Goal: Use online tool/utility: Utilize a website feature to perform a specific function

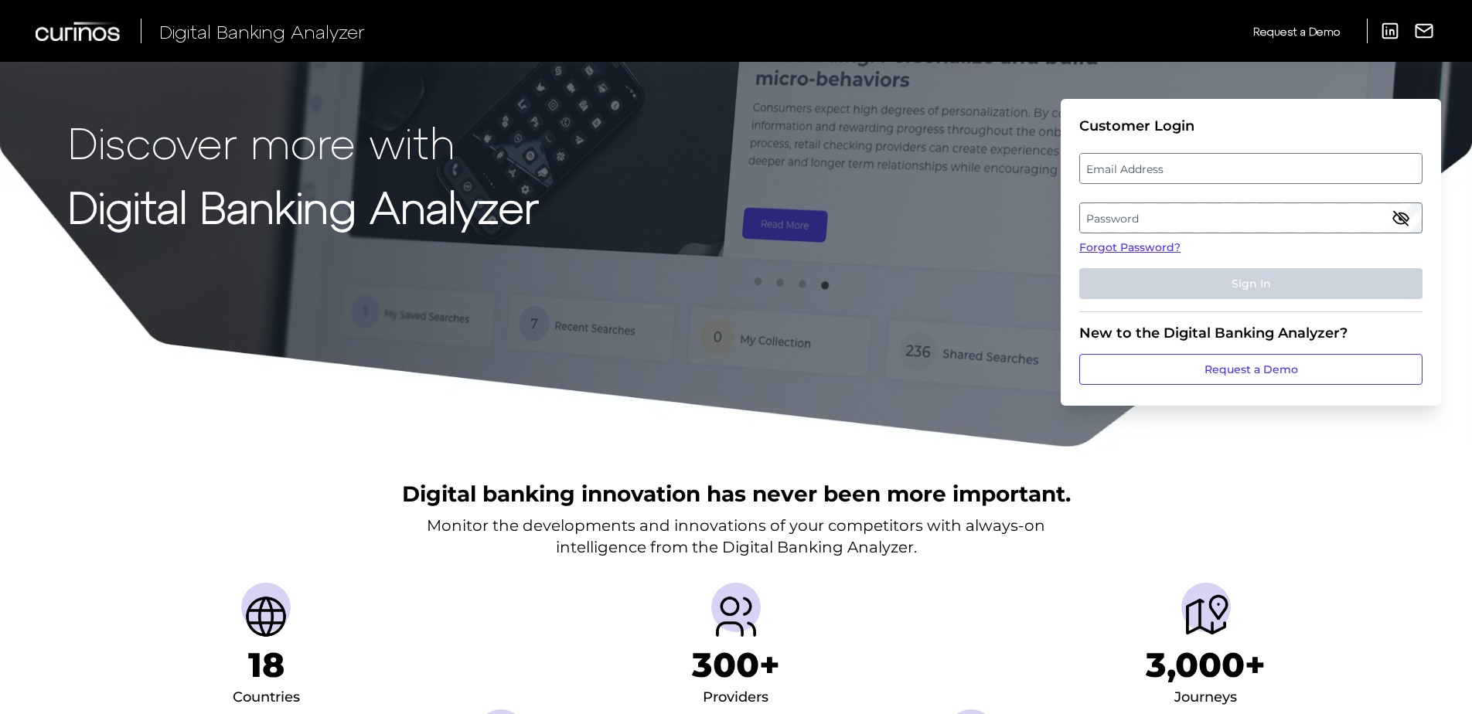
click at [1156, 174] on label "Email Address" at bounding box center [1250, 169] width 341 height 28
click at [1156, 174] on input "email" at bounding box center [1250, 168] width 343 height 31
type input "[PERSON_NAME][EMAIL_ADDRESS][PERSON_NAME][DOMAIN_NAME]"
click at [1165, 207] on label "Password" at bounding box center [1250, 218] width 341 height 28
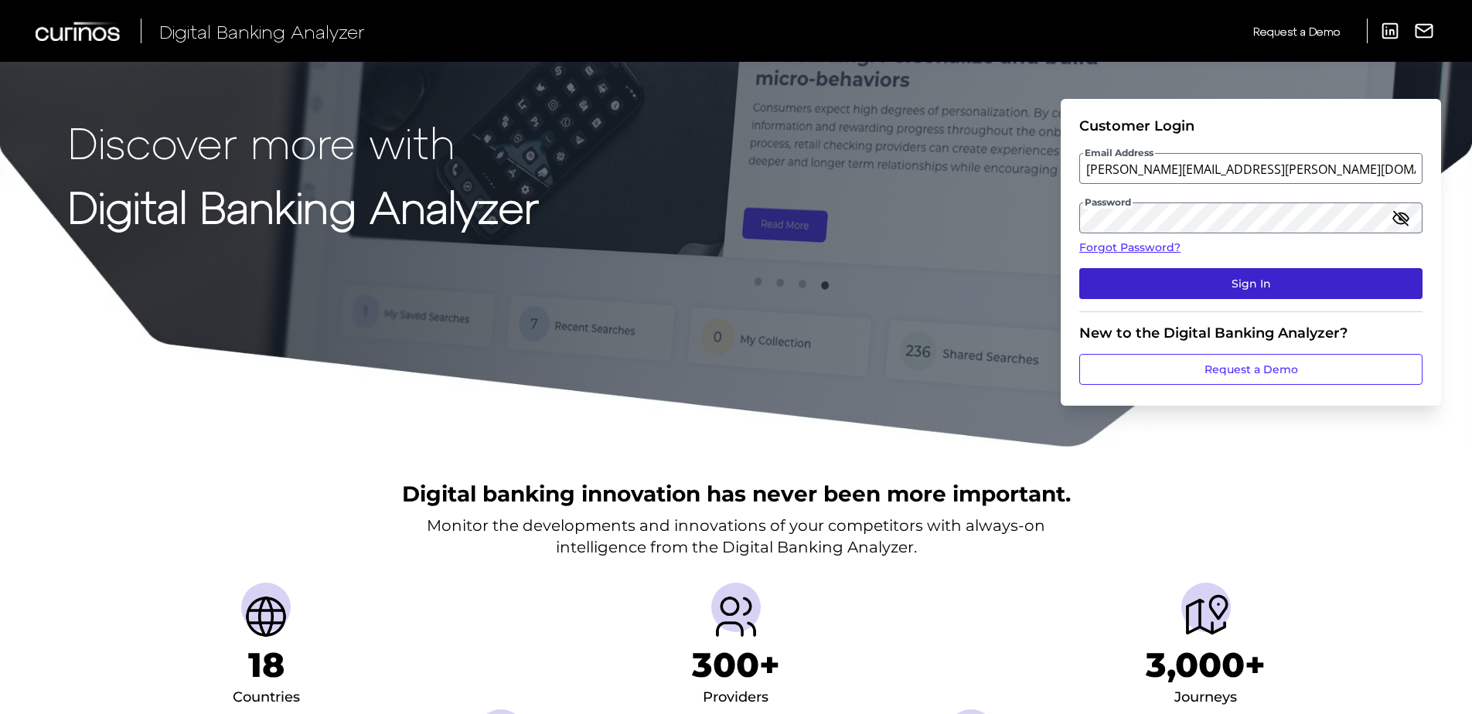
click at [1231, 276] on button "Sign In" at bounding box center [1250, 283] width 343 height 31
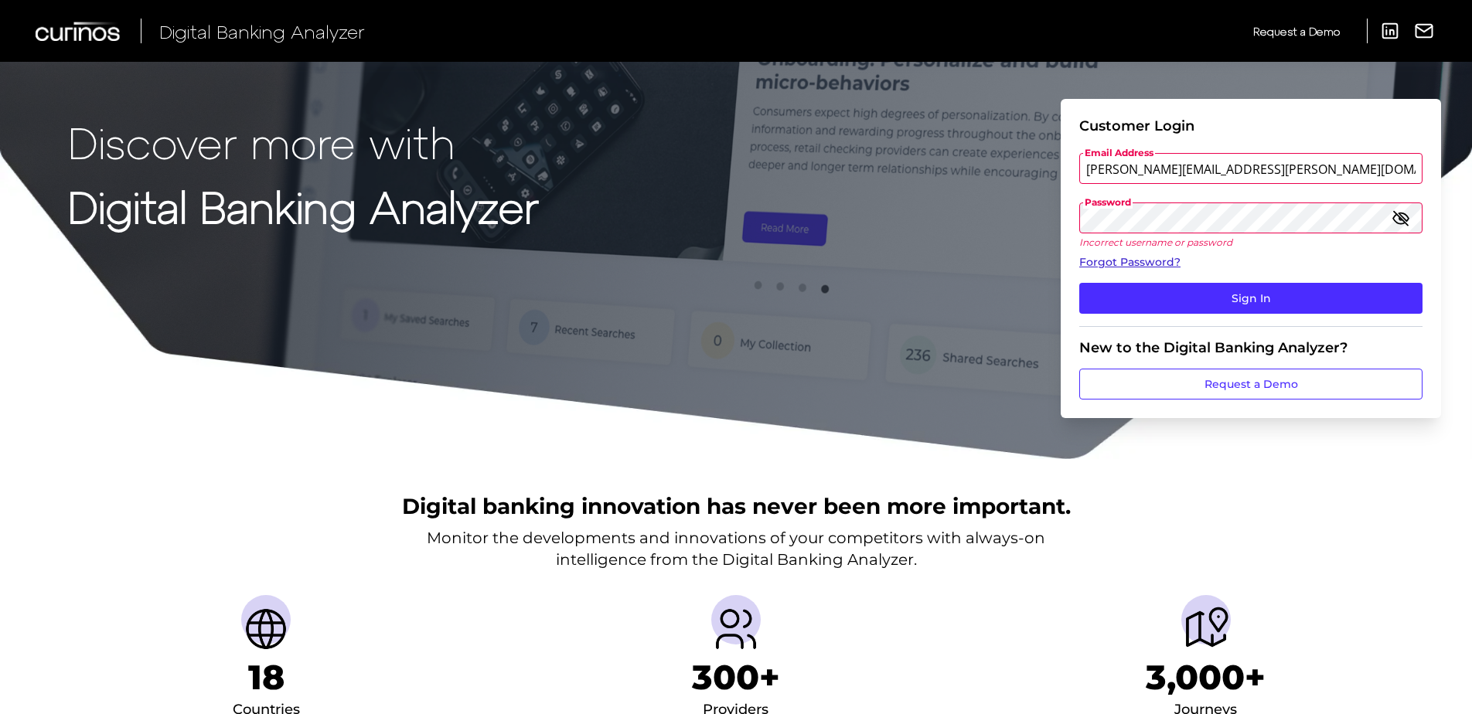
click at [1157, 266] on link "Forgot Password?" at bounding box center [1250, 262] width 343 height 16
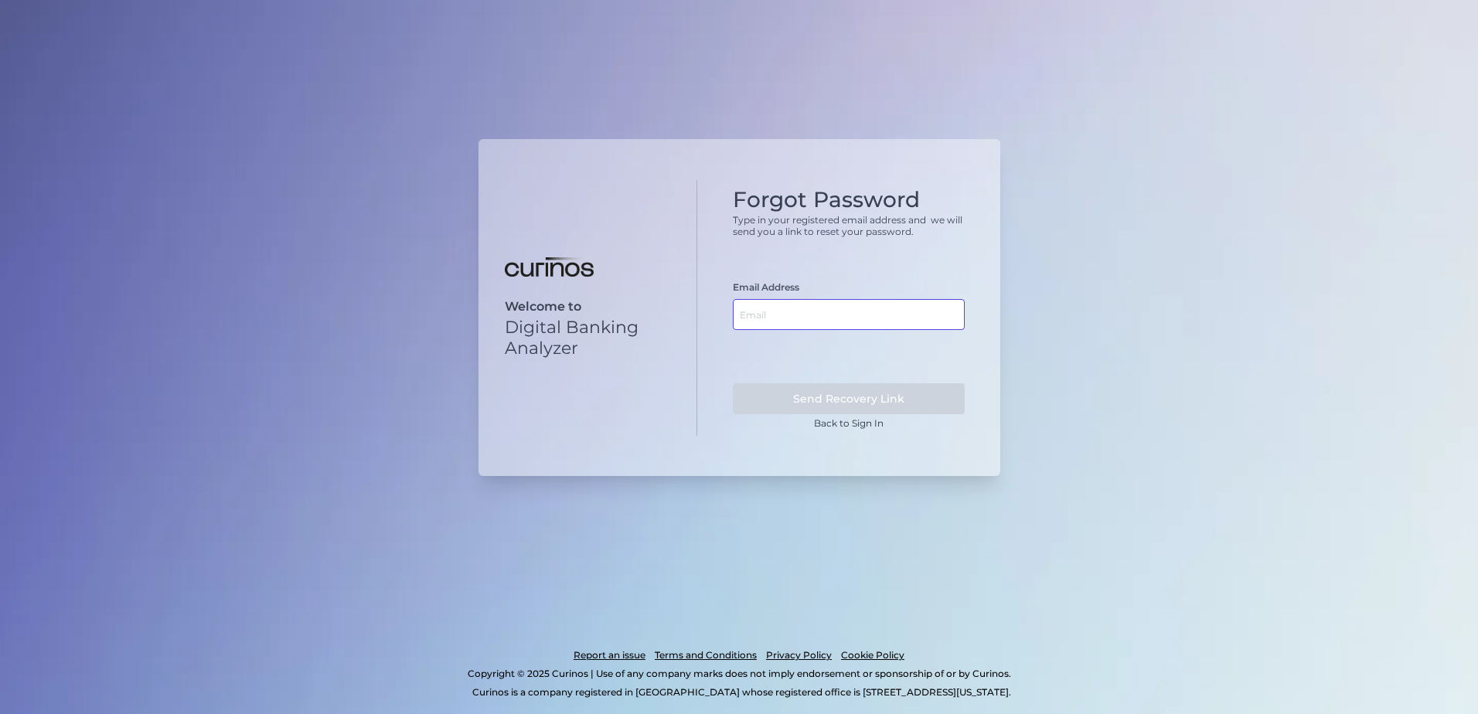
click at [829, 321] on input "text" at bounding box center [849, 314] width 232 height 31
type input "jim.konz@citizensbank.com"
click at [829, 405] on button "Send Recovery Link" at bounding box center [849, 398] width 232 height 31
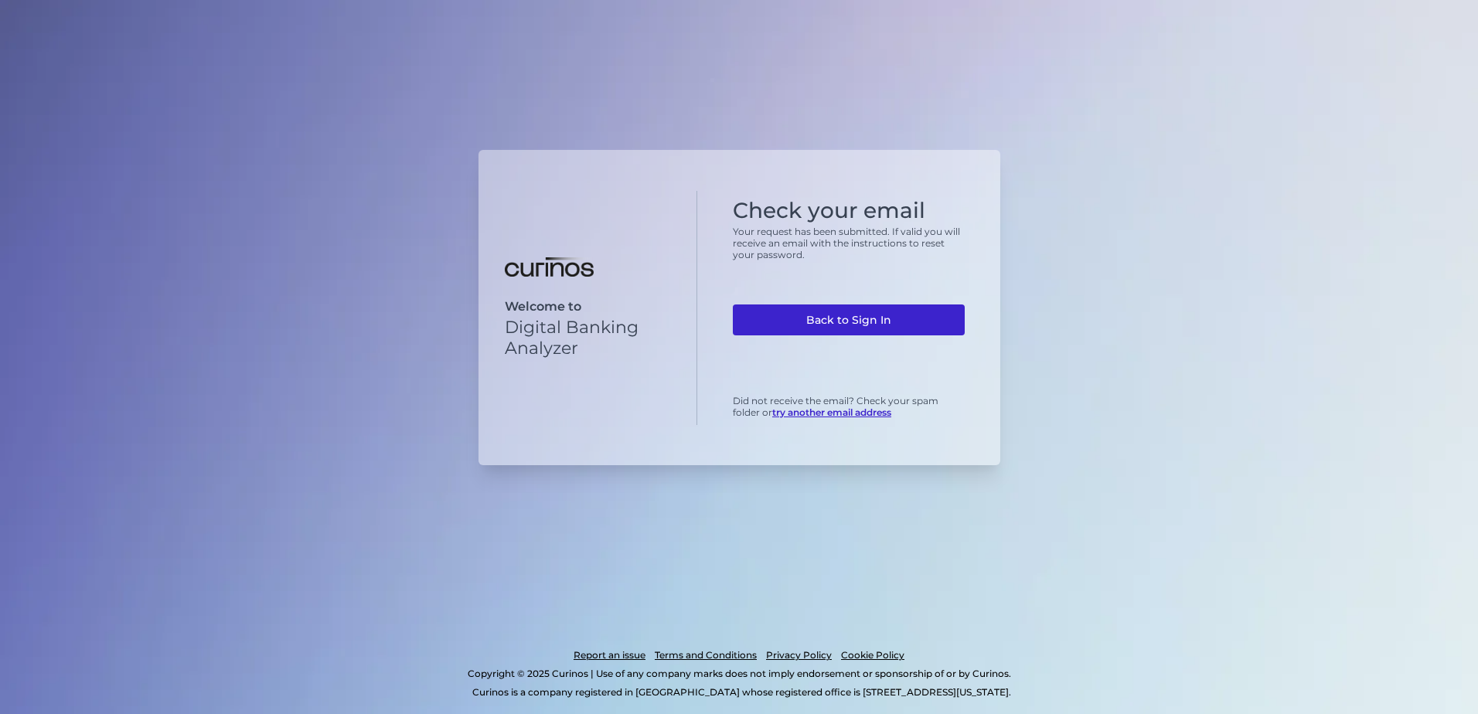
click at [847, 317] on link "Back to Sign In" at bounding box center [849, 320] width 232 height 31
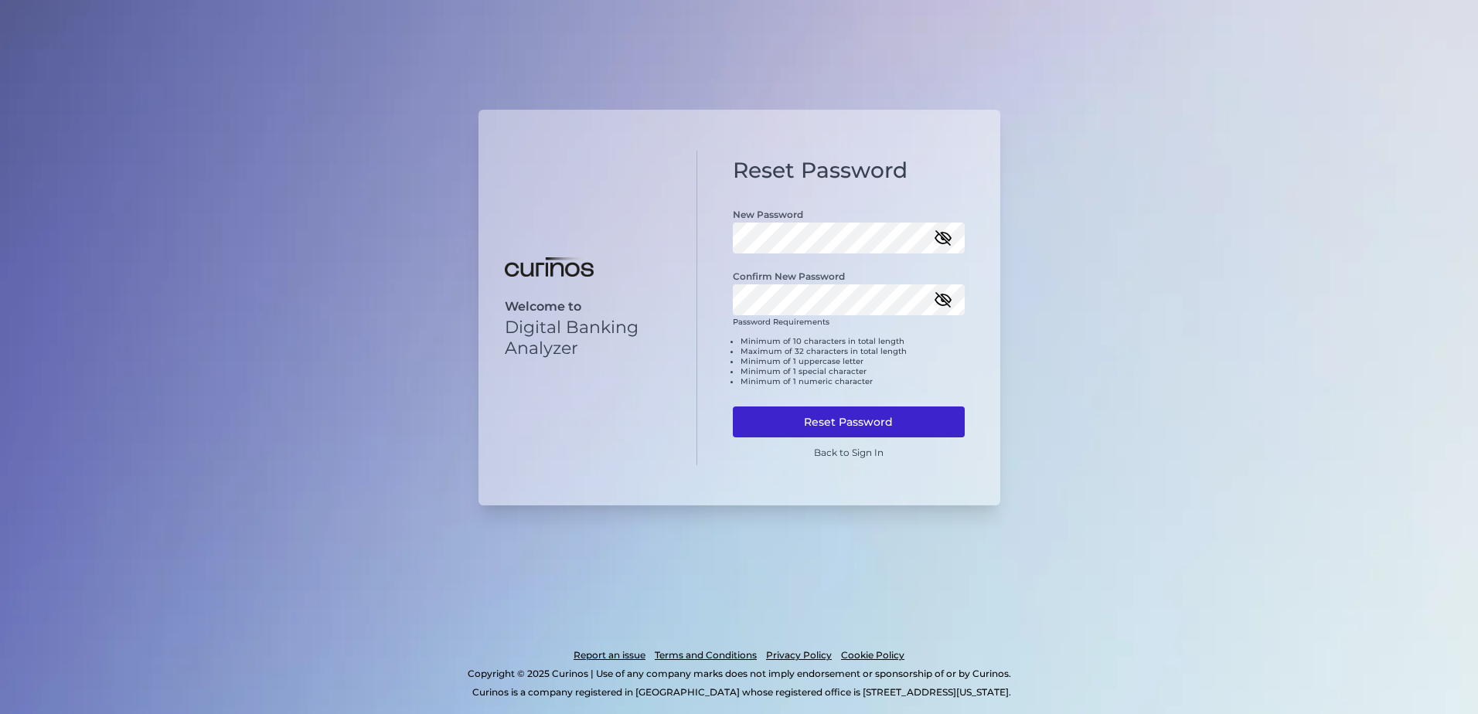
click at [853, 421] on button "Reset Password" at bounding box center [849, 422] width 232 height 31
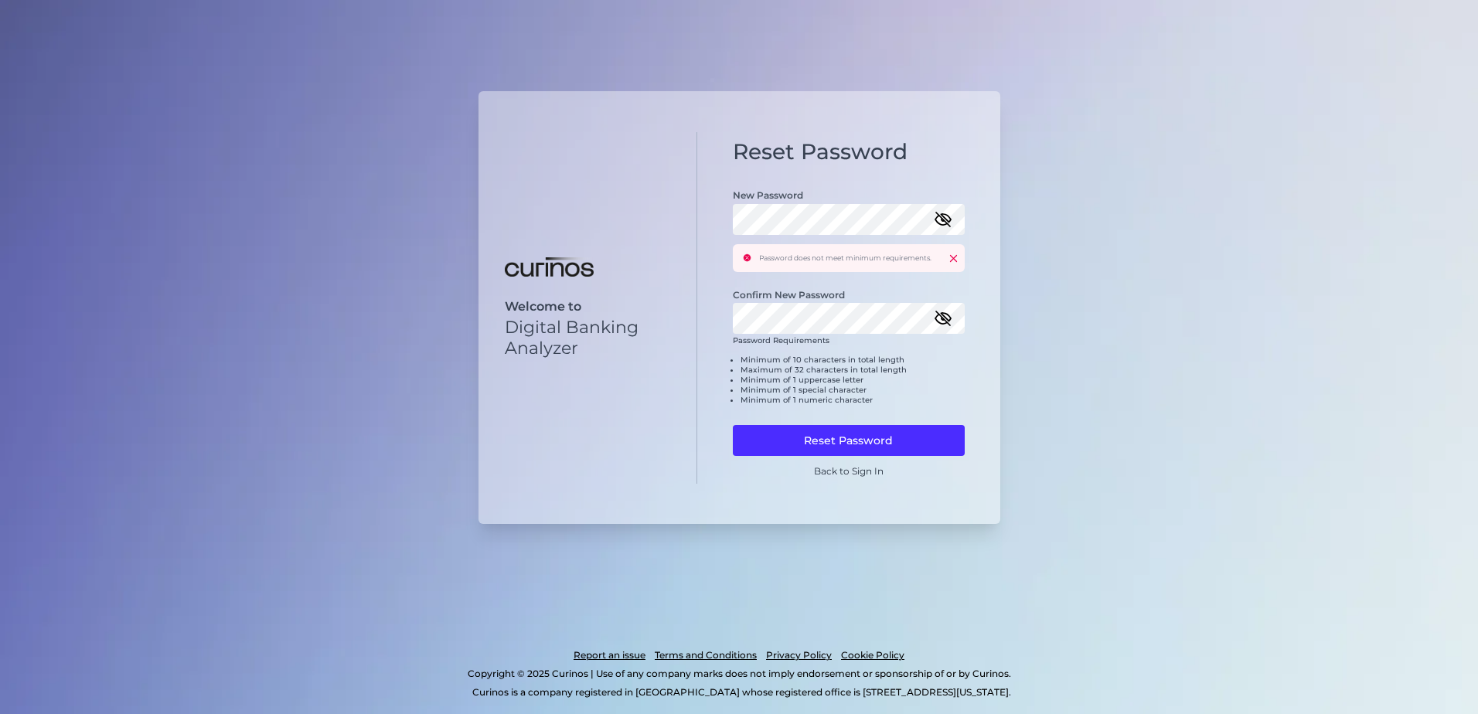
click at [945, 222] on icon "button" at bounding box center [943, 220] width 14 height 14
click at [857, 447] on button "Reset Password" at bounding box center [849, 440] width 232 height 31
click at [940, 320] on icon "button" at bounding box center [943, 318] width 19 height 19
click at [847, 443] on button "Reset Password" at bounding box center [849, 440] width 232 height 31
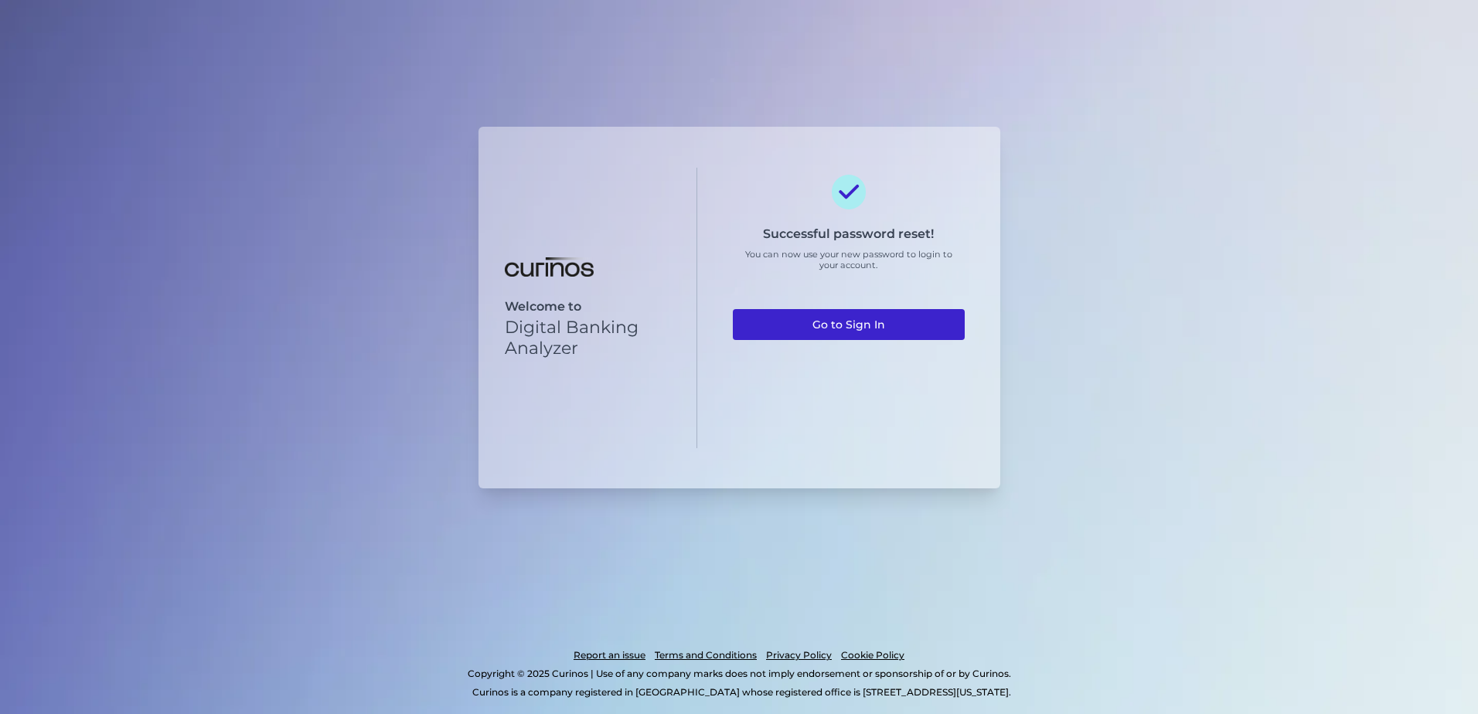
click at [864, 334] on link "Go to Sign In" at bounding box center [849, 324] width 232 height 31
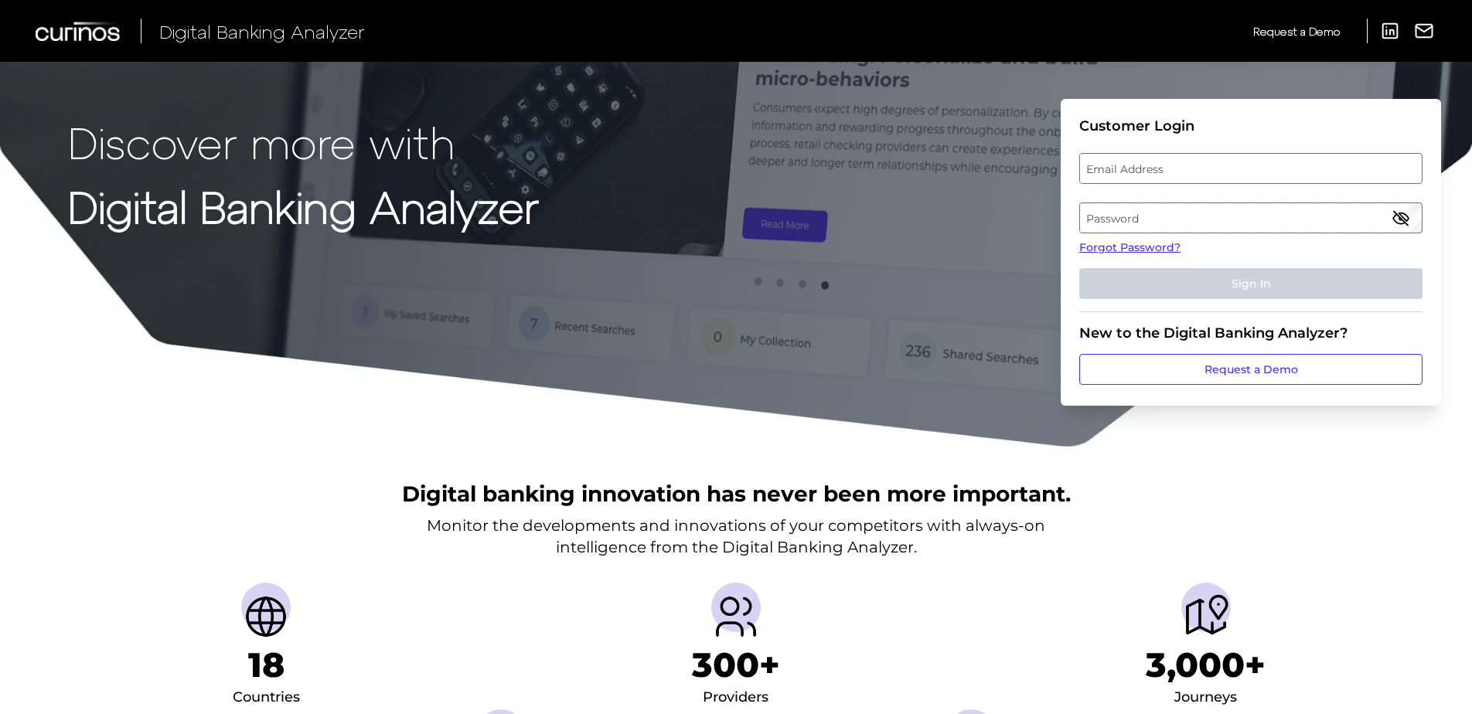
click at [1168, 172] on label "Email Address" at bounding box center [1250, 169] width 341 height 28
click at [1168, 172] on input "email" at bounding box center [1250, 168] width 343 height 31
type input "jim.konz@citizensbank.com"
click at [1182, 207] on label "Password" at bounding box center [1250, 218] width 341 height 28
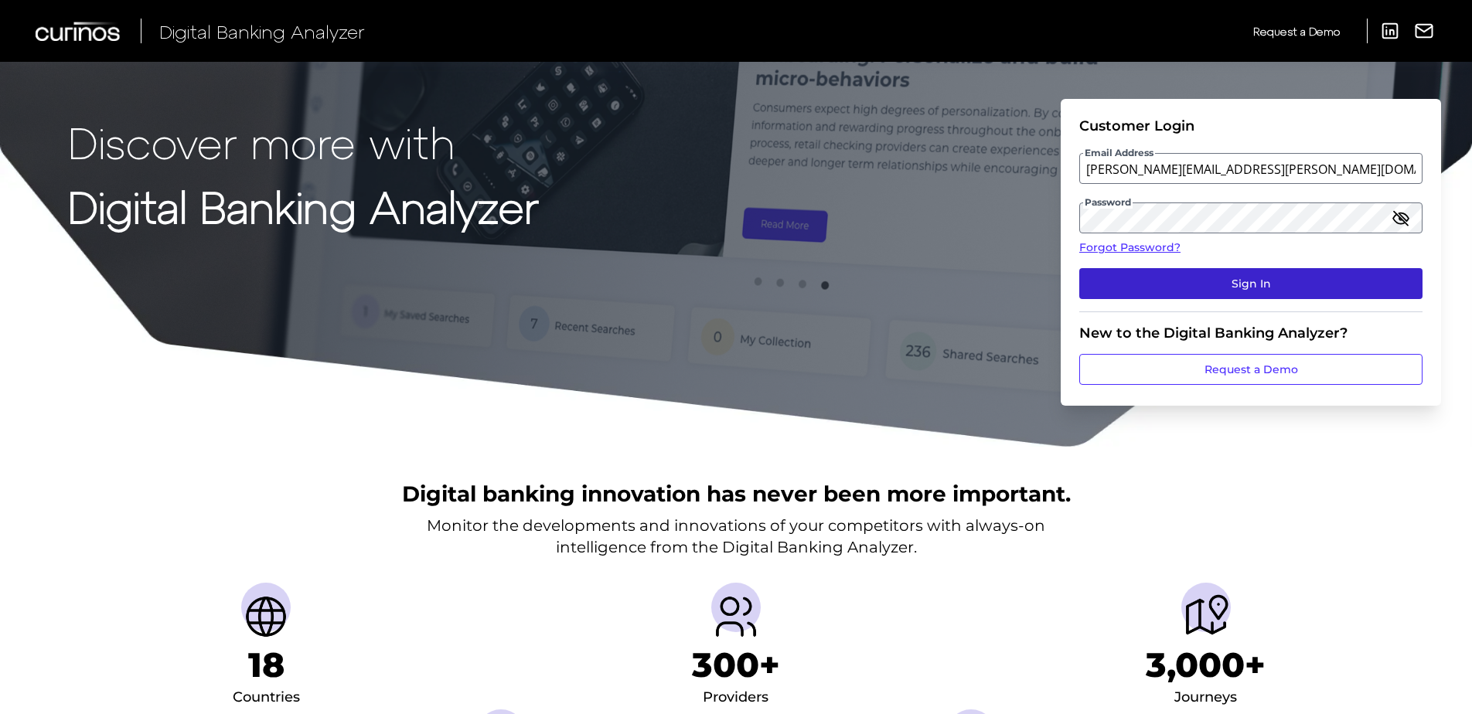
click at [1256, 292] on button "Sign In" at bounding box center [1250, 283] width 343 height 31
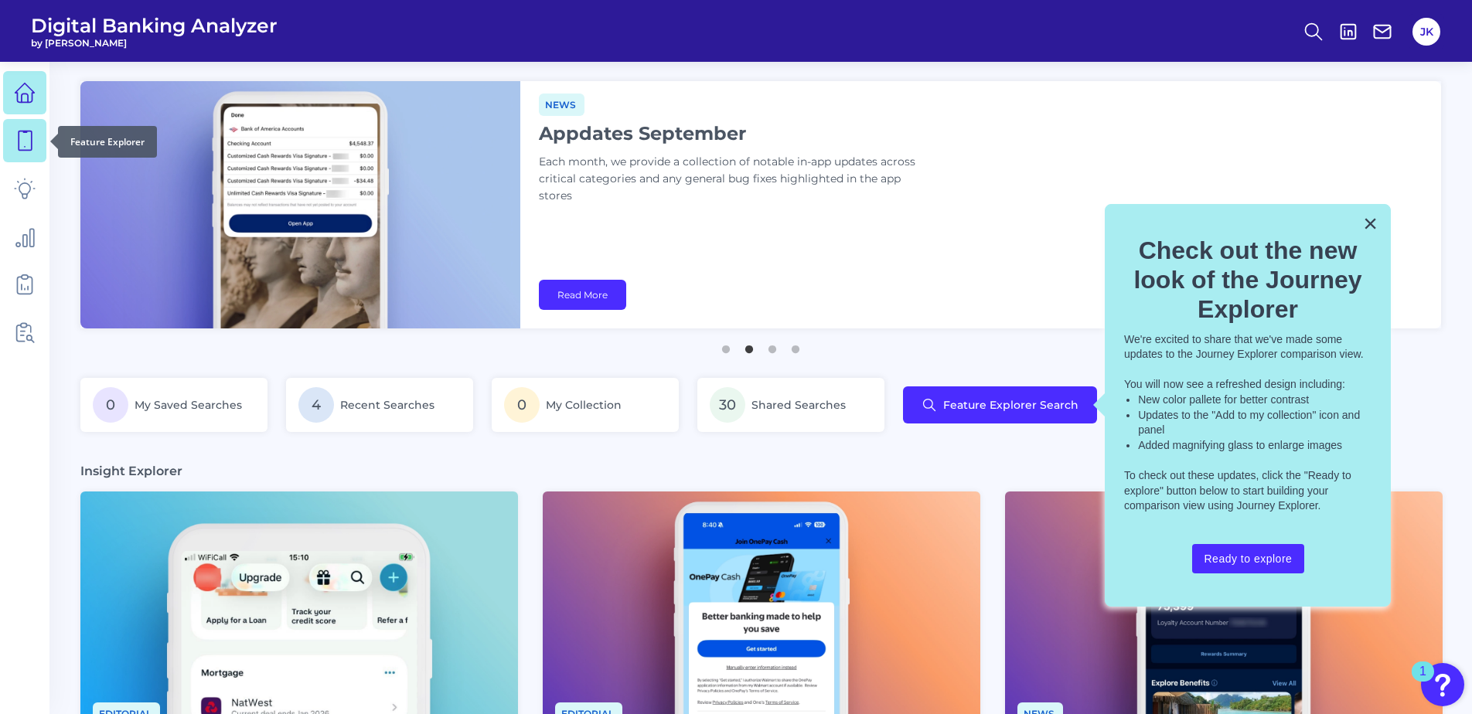
click at [23, 138] on icon at bounding box center [25, 141] width 22 height 22
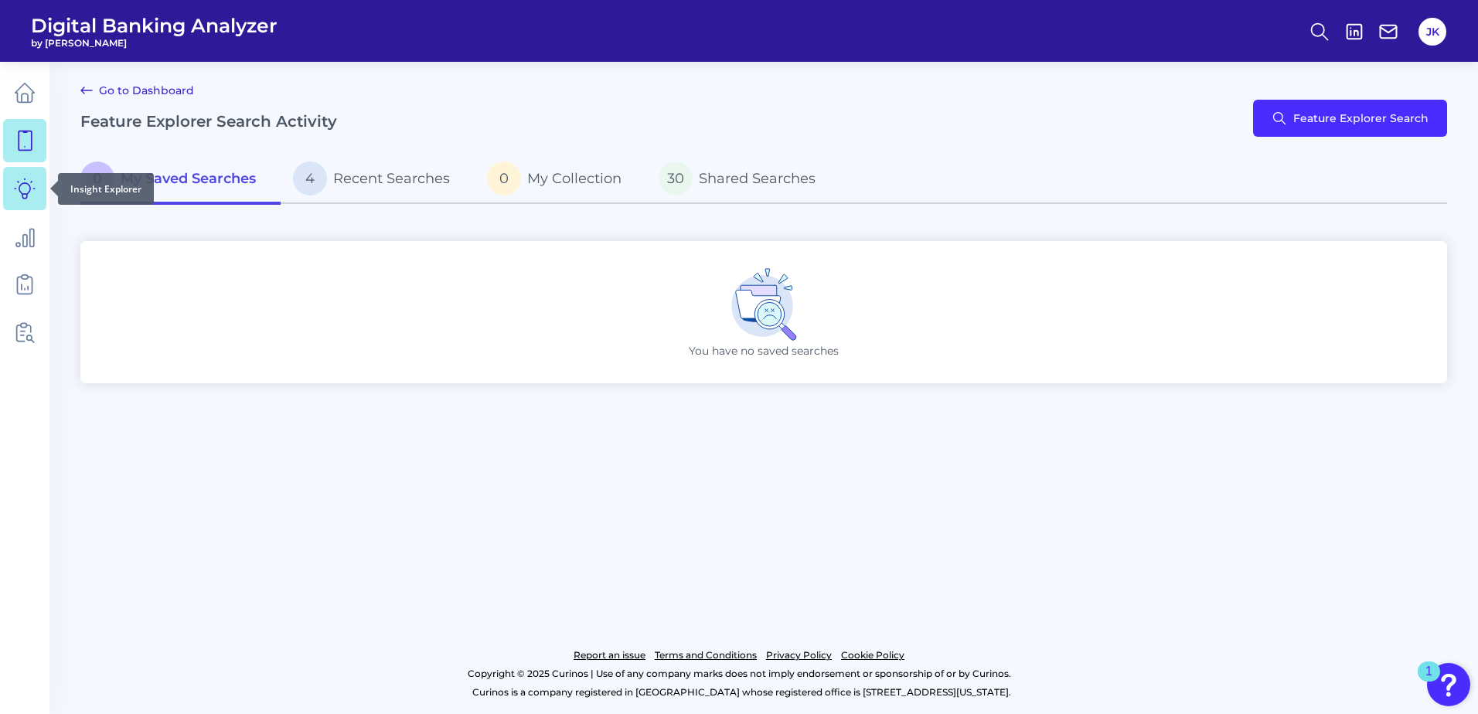
click at [26, 195] on icon at bounding box center [25, 189] width 22 height 22
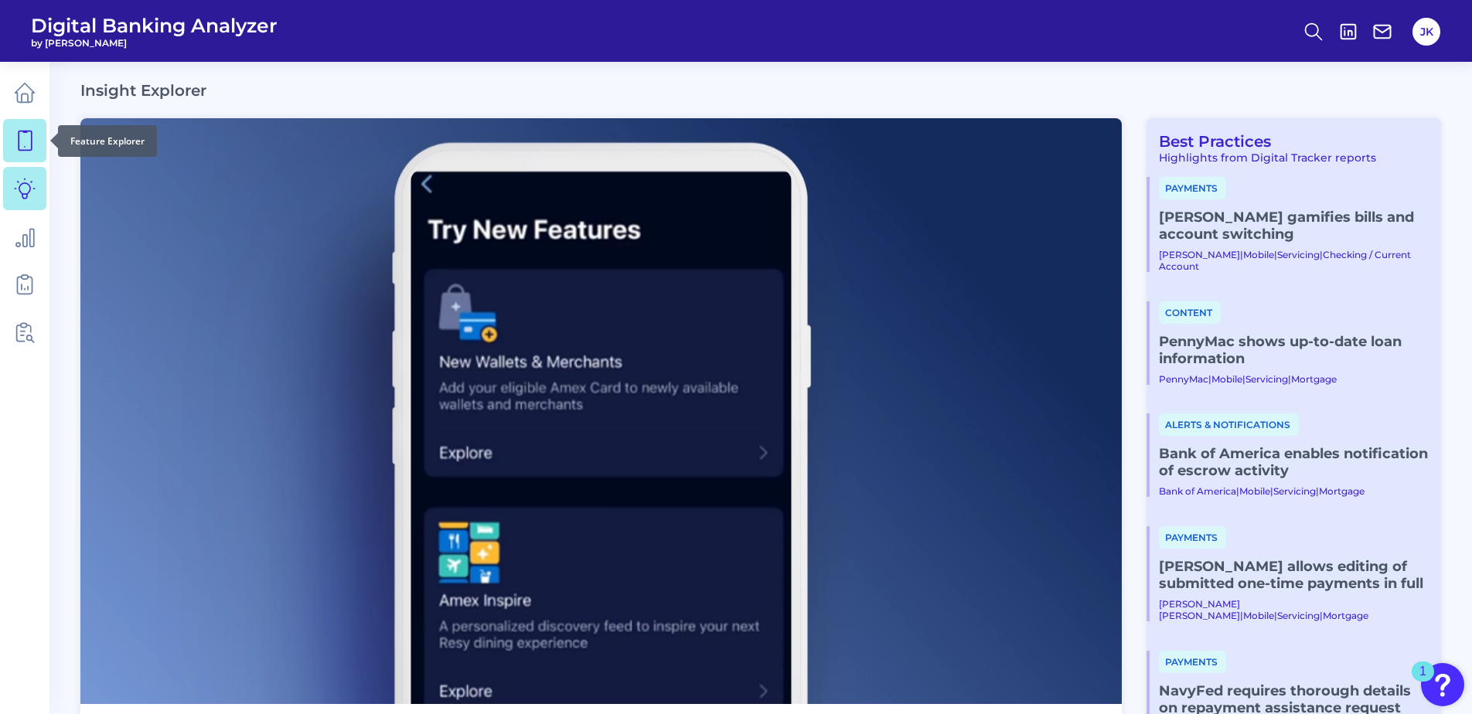
click at [26, 146] on icon at bounding box center [25, 141] width 22 height 22
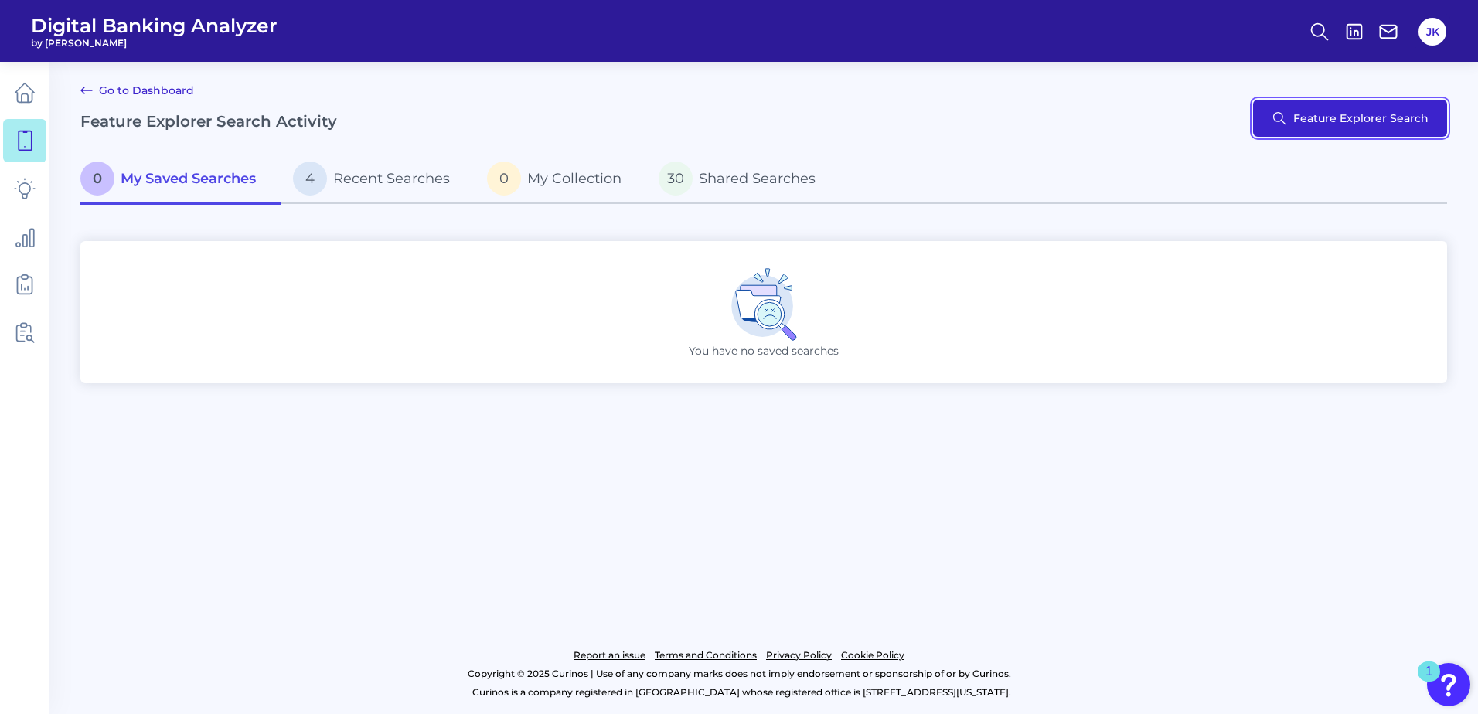
click at [1360, 123] on button "Feature Explorer Search" at bounding box center [1350, 118] width 194 height 37
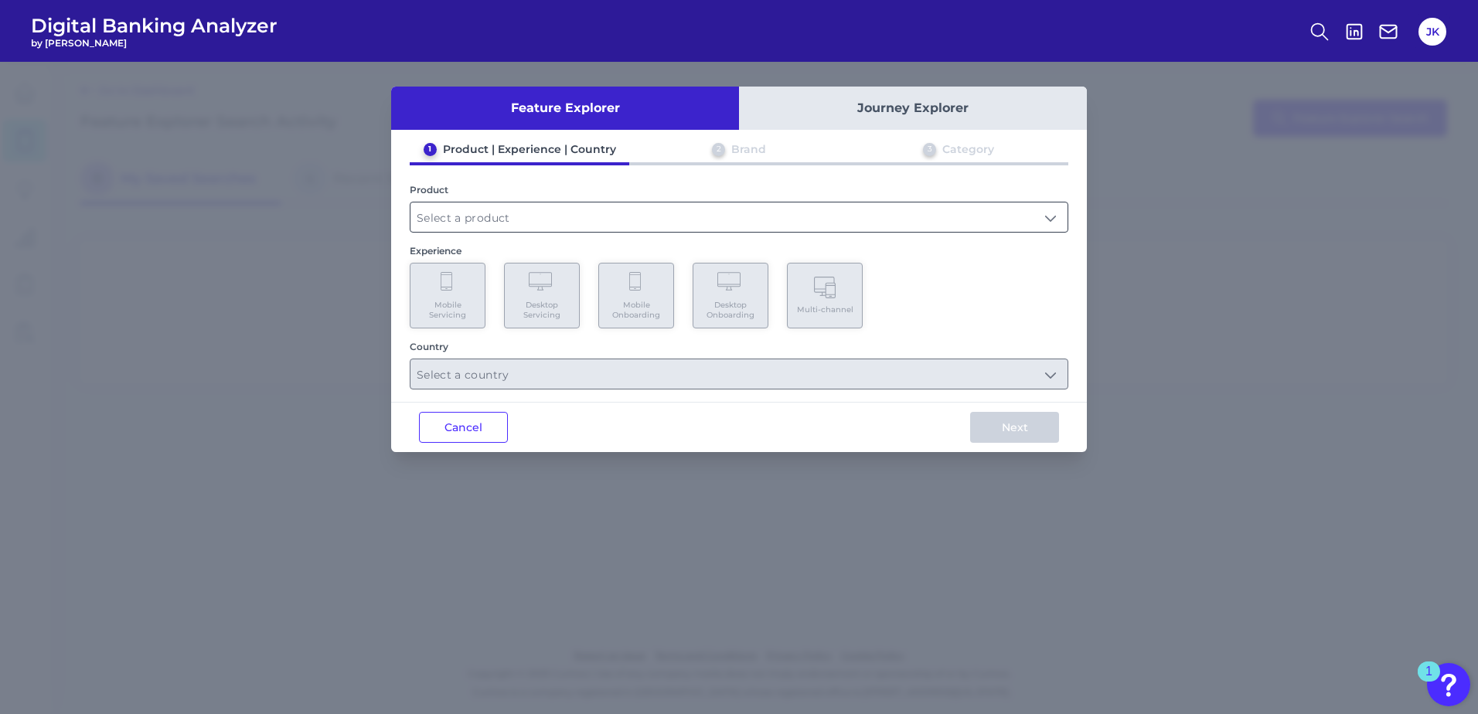
click at [470, 219] on input "text" at bounding box center [738, 217] width 657 height 29
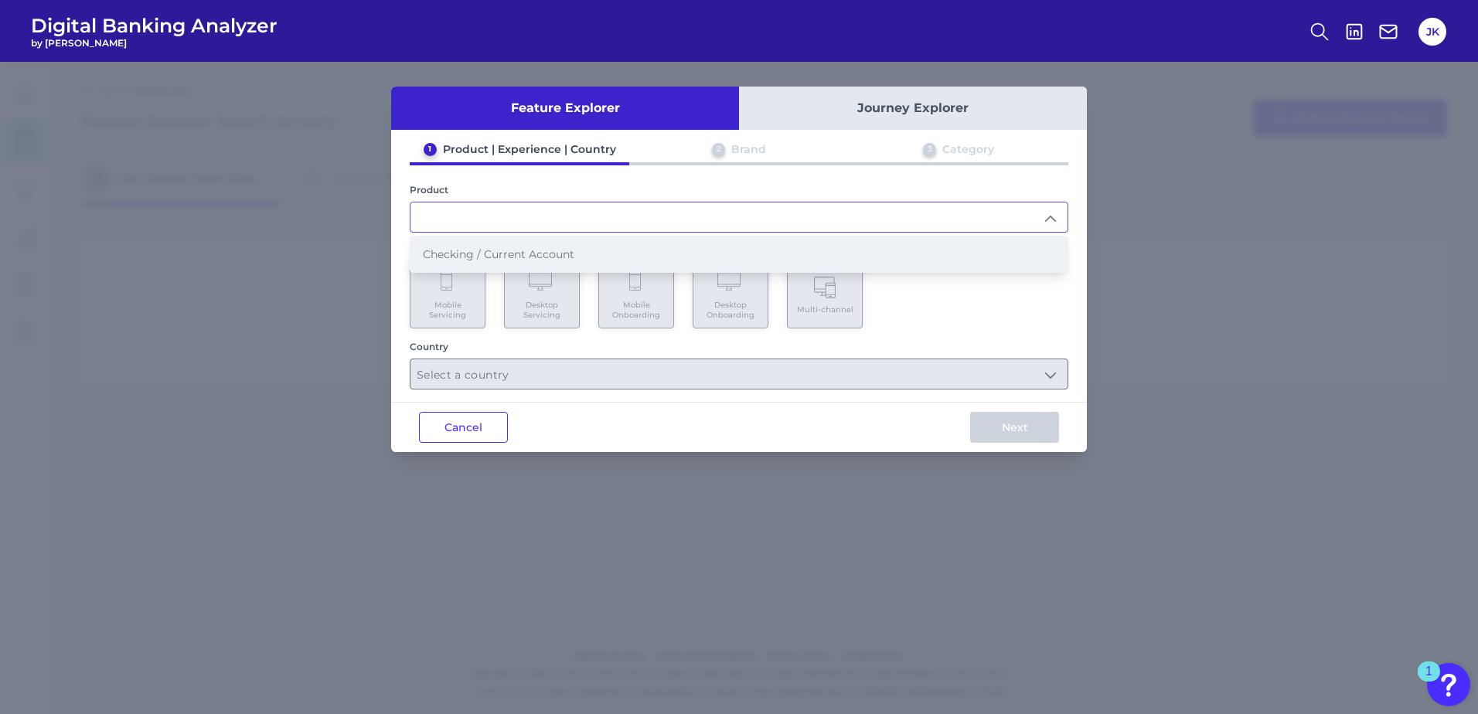
click at [481, 251] on span "Checking / Current Account" at bounding box center [499, 254] width 152 height 14
type input "Checking / Current Account"
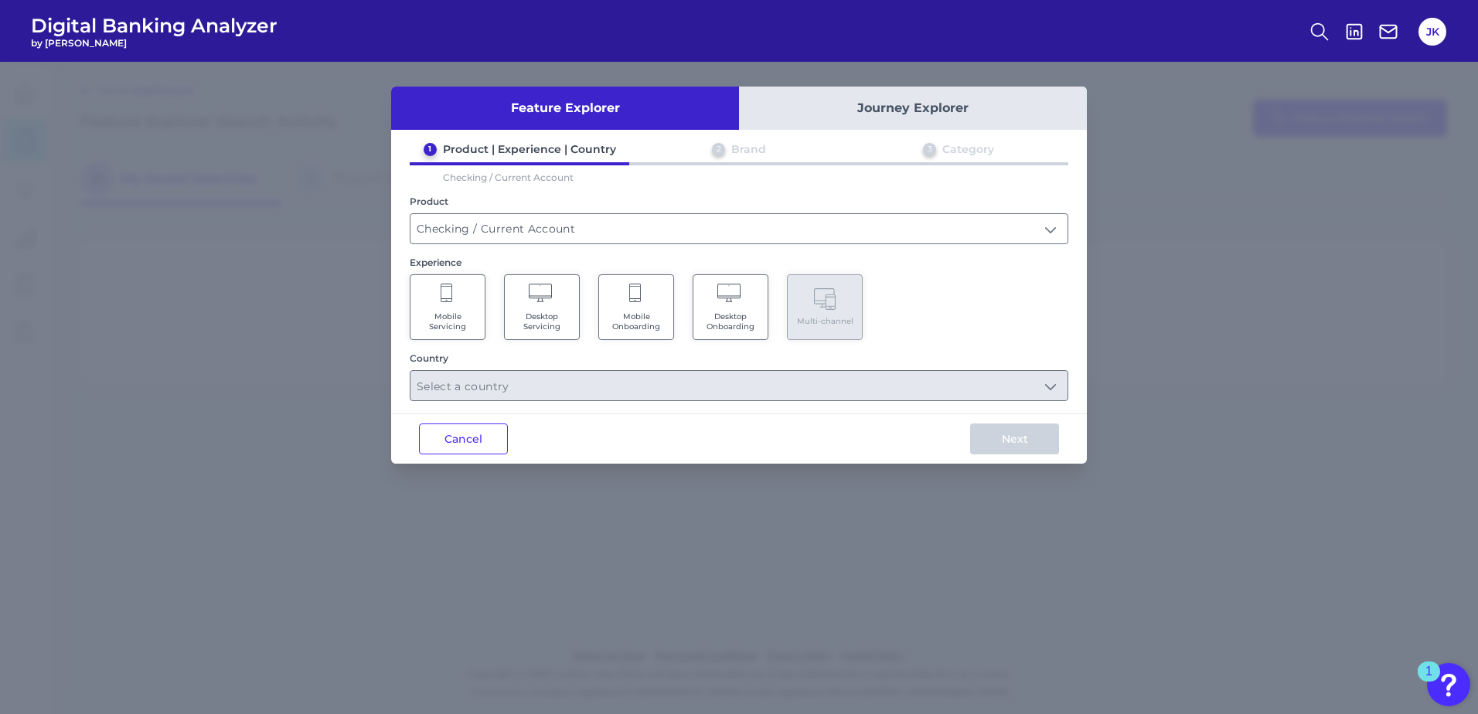
click at [456, 316] on span "Mobile Servicing" at bounding box center [447, 322] width 59 height 20
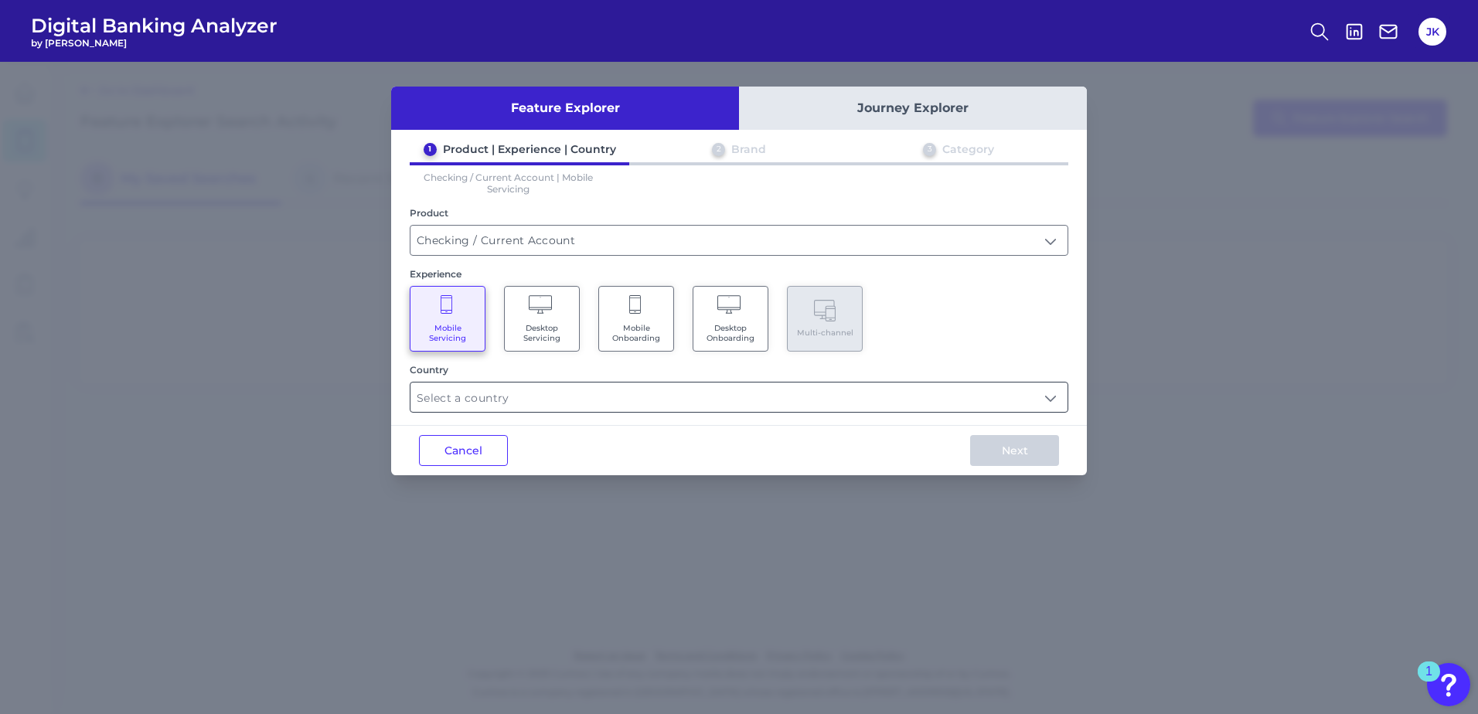
click at [515, 398] on input "text" at bounding box center [738, 397] width 657 height 29
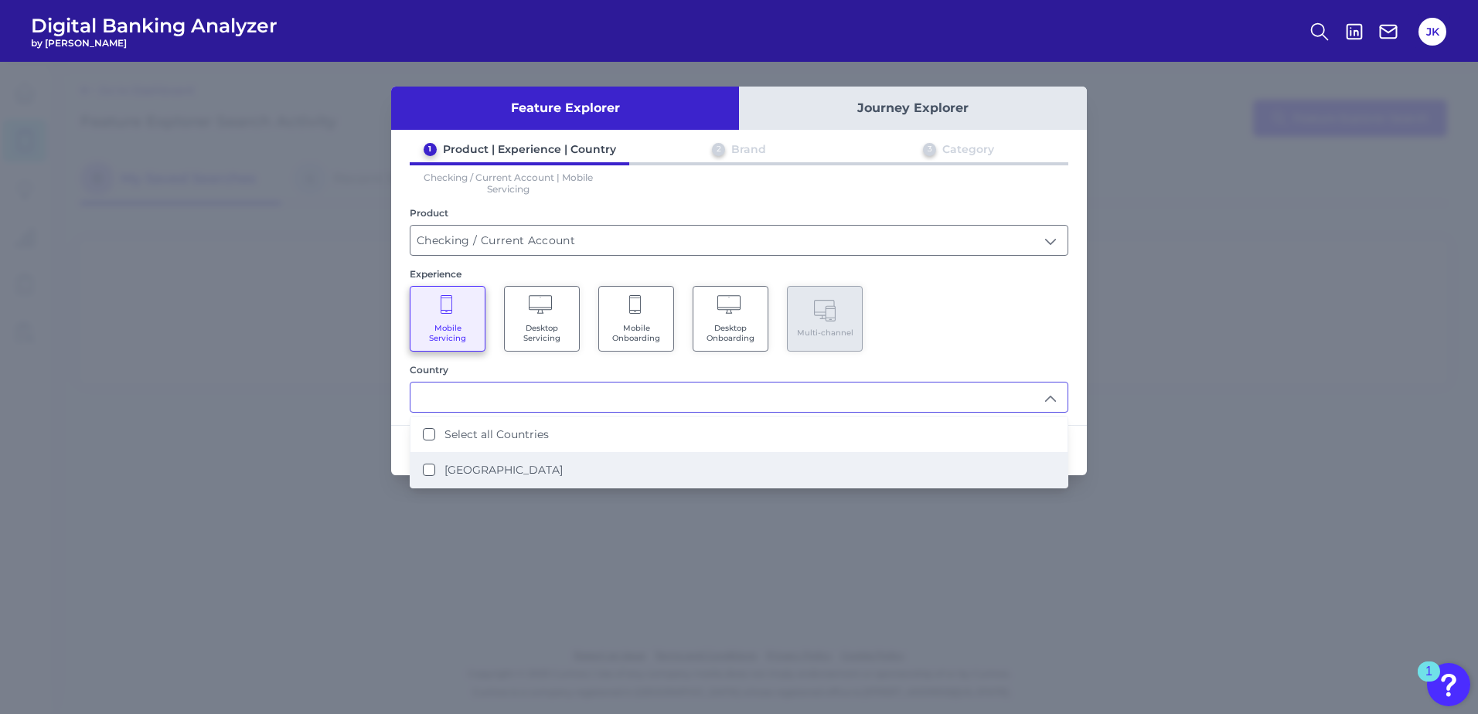
click at [495, 466] on label "United States" at bounding box center [503, 470] width 118 height 14
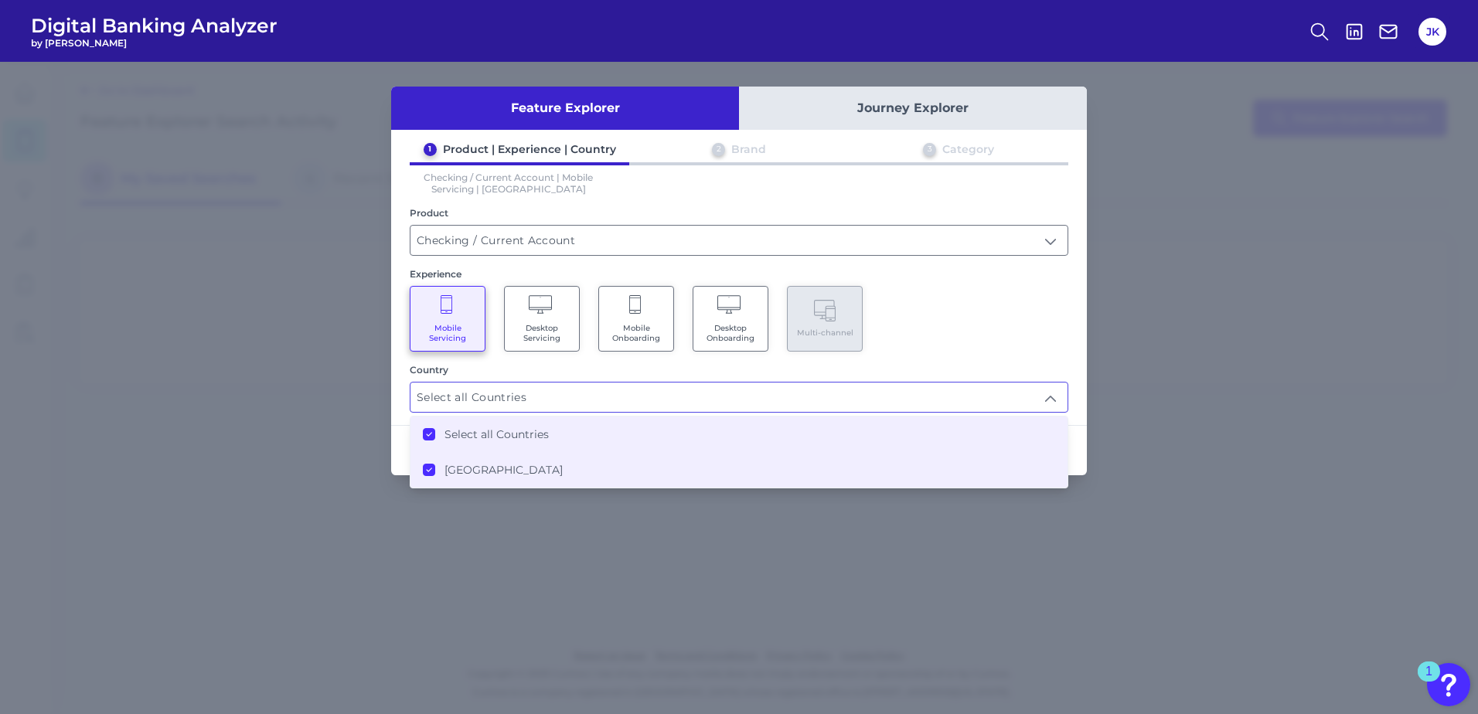
type input "Select all Countries"
click at [1022, 331] on div "Mobile Servicing Desktop Servicing Mobile Onboarding Desktop Onboarding Multi-c…" at bounding box center [739, 319] width 659 height 66
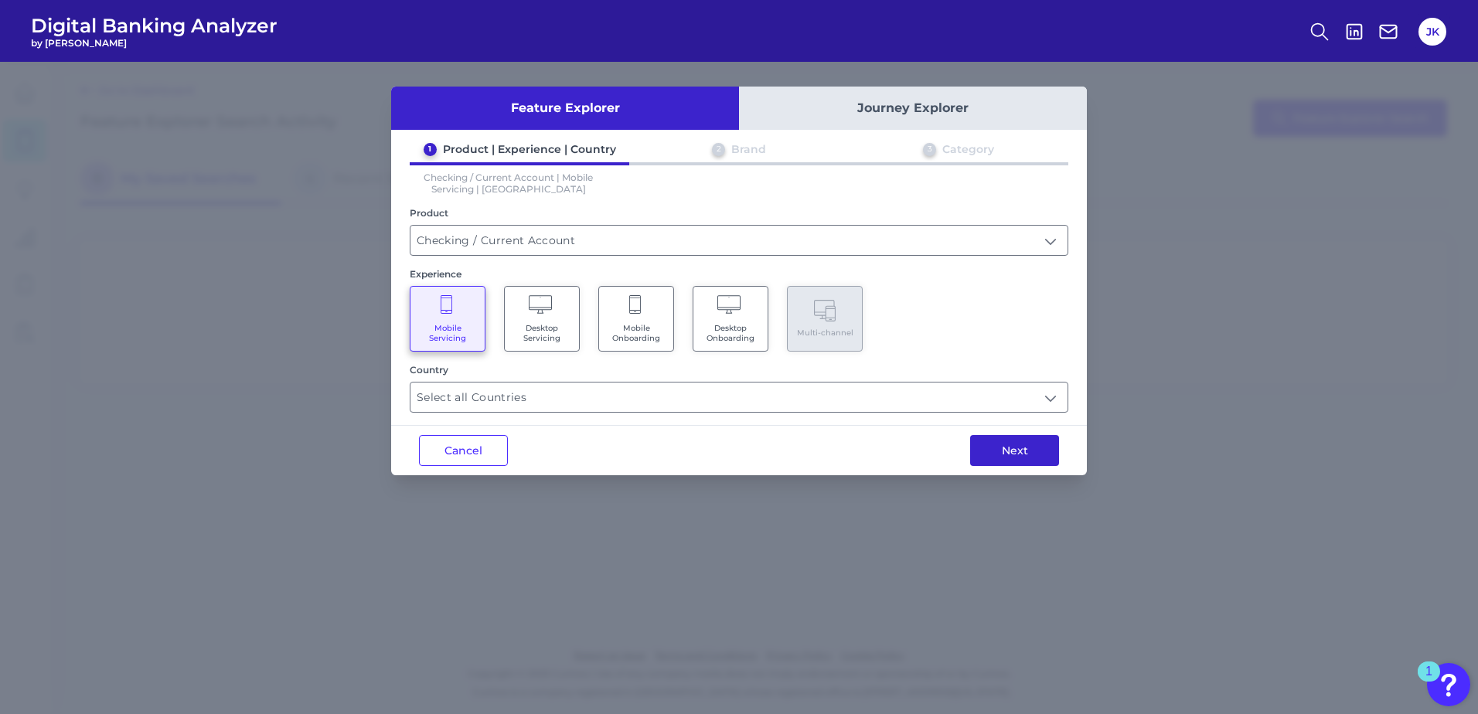
click at [1016, 458] on button "Next" at bounding box center [1014, 450] width 89 height 31
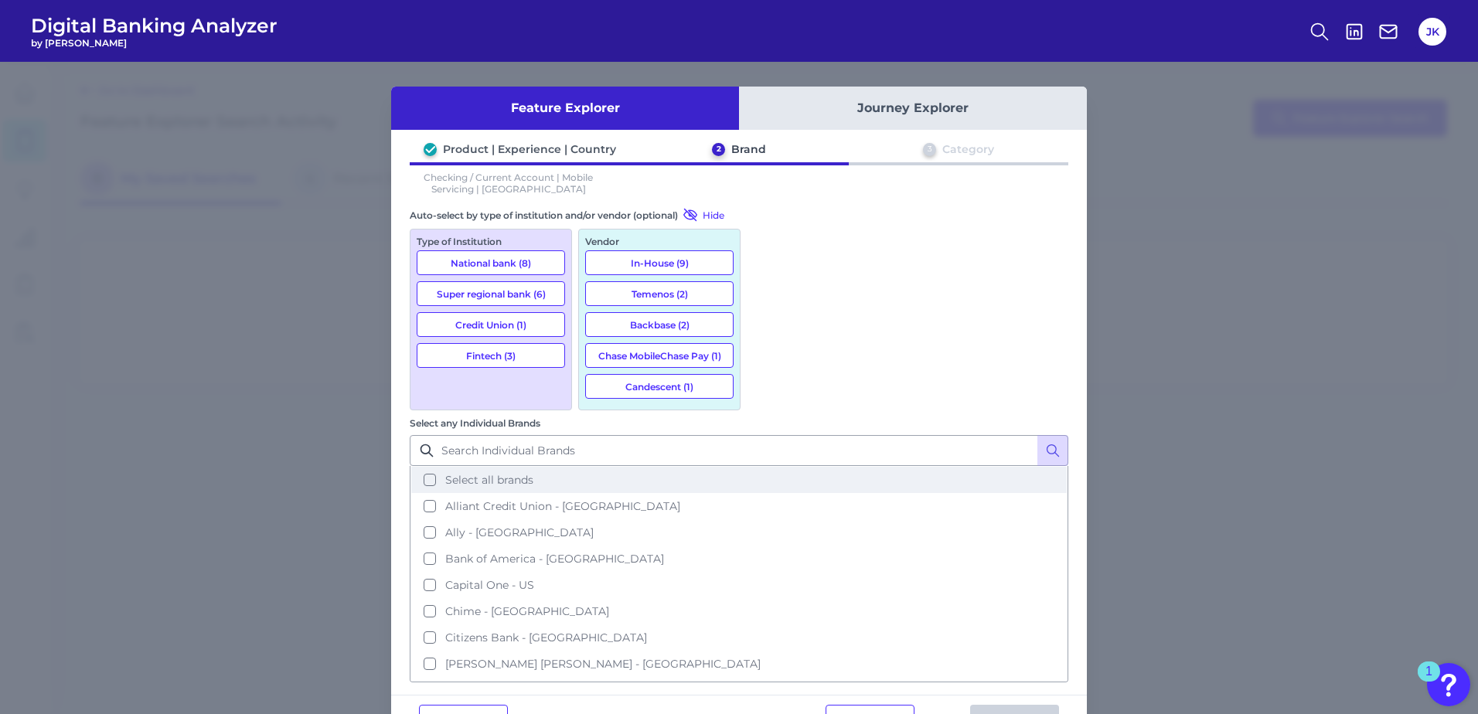
click at [768, 467] on button "Select all brands" at bounding box center [739, 480] width 656 height 26
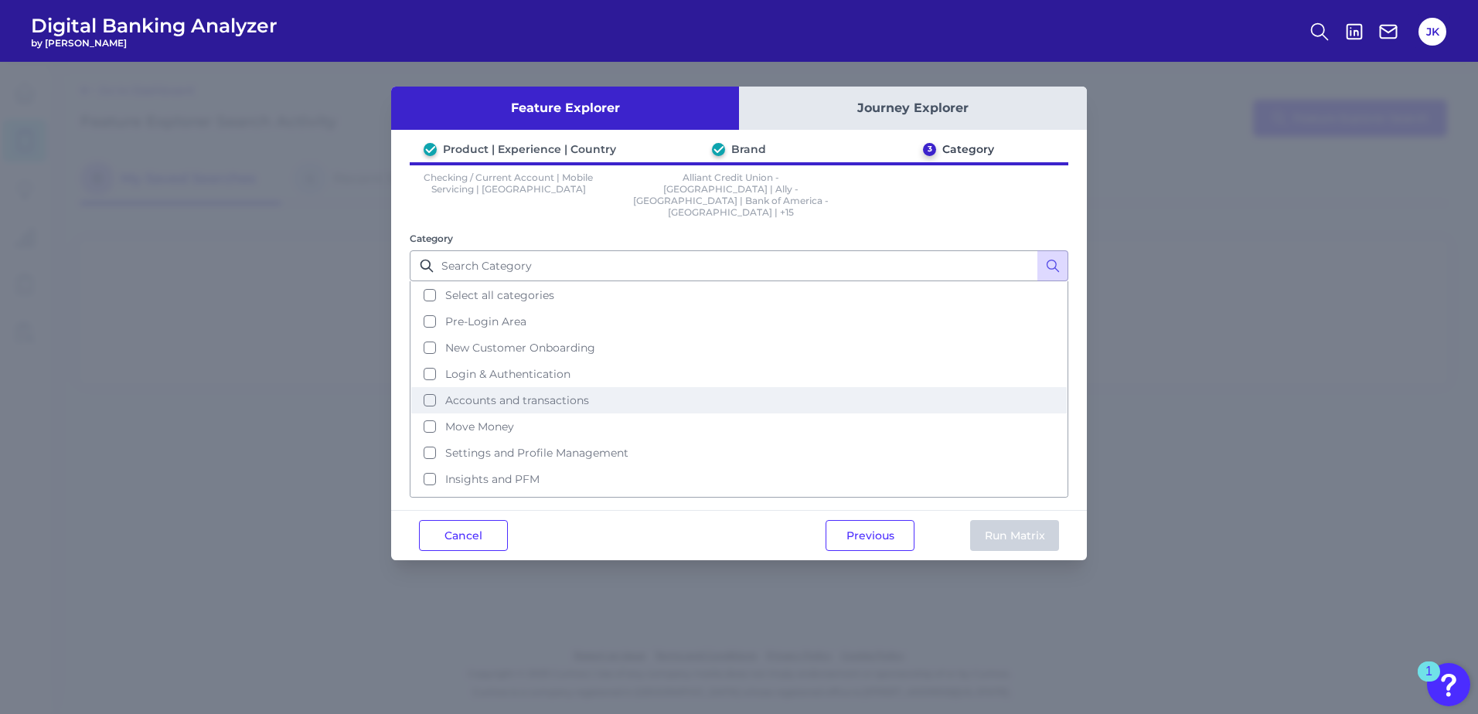
click at [429, 387] on button "Accounts and transactions" at bounding box center [739, 400] width 656 height 26
click at [1002, 520] on button "Run Matrix" at bounding box center [1014, 535] width 89 height 31
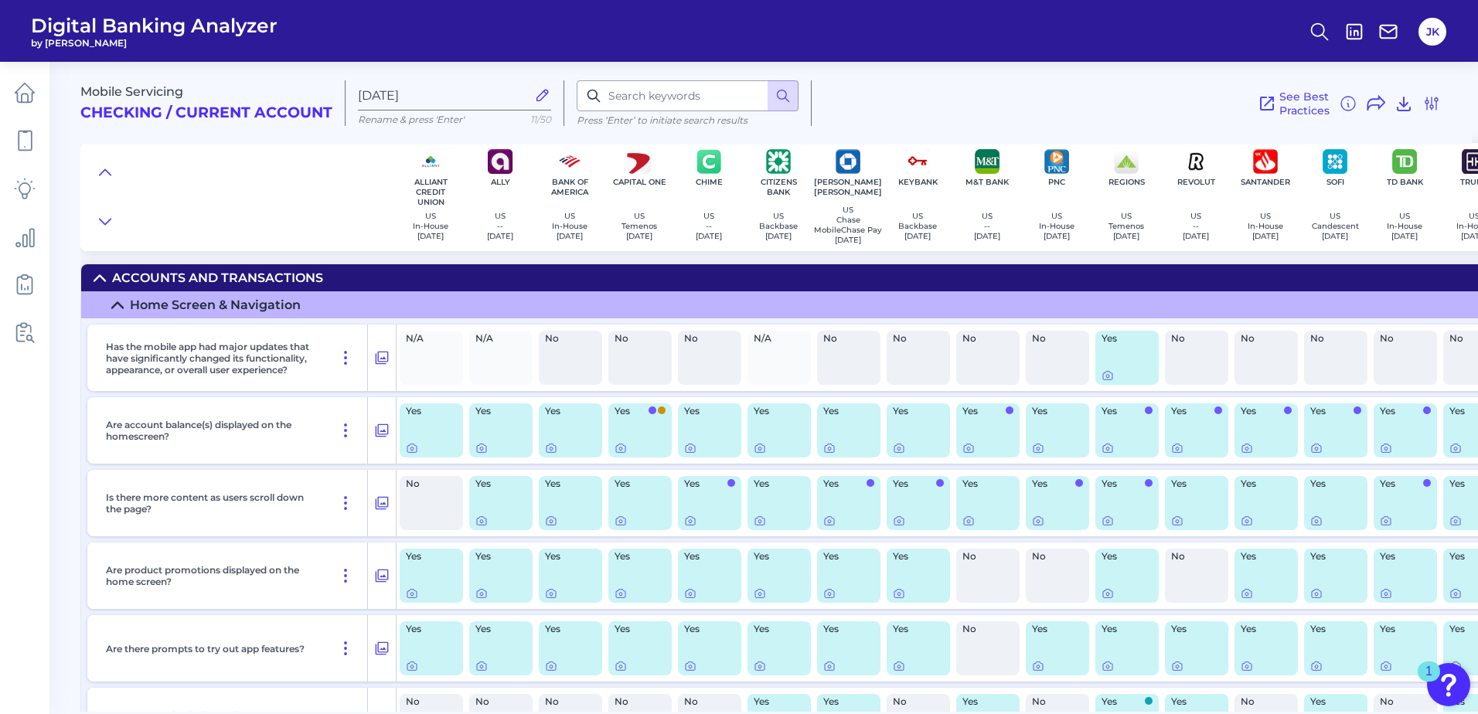
click at [124, 313] on summary "Home Screen & Navigation" at bounding box center [865, 304] width 1568 height 27
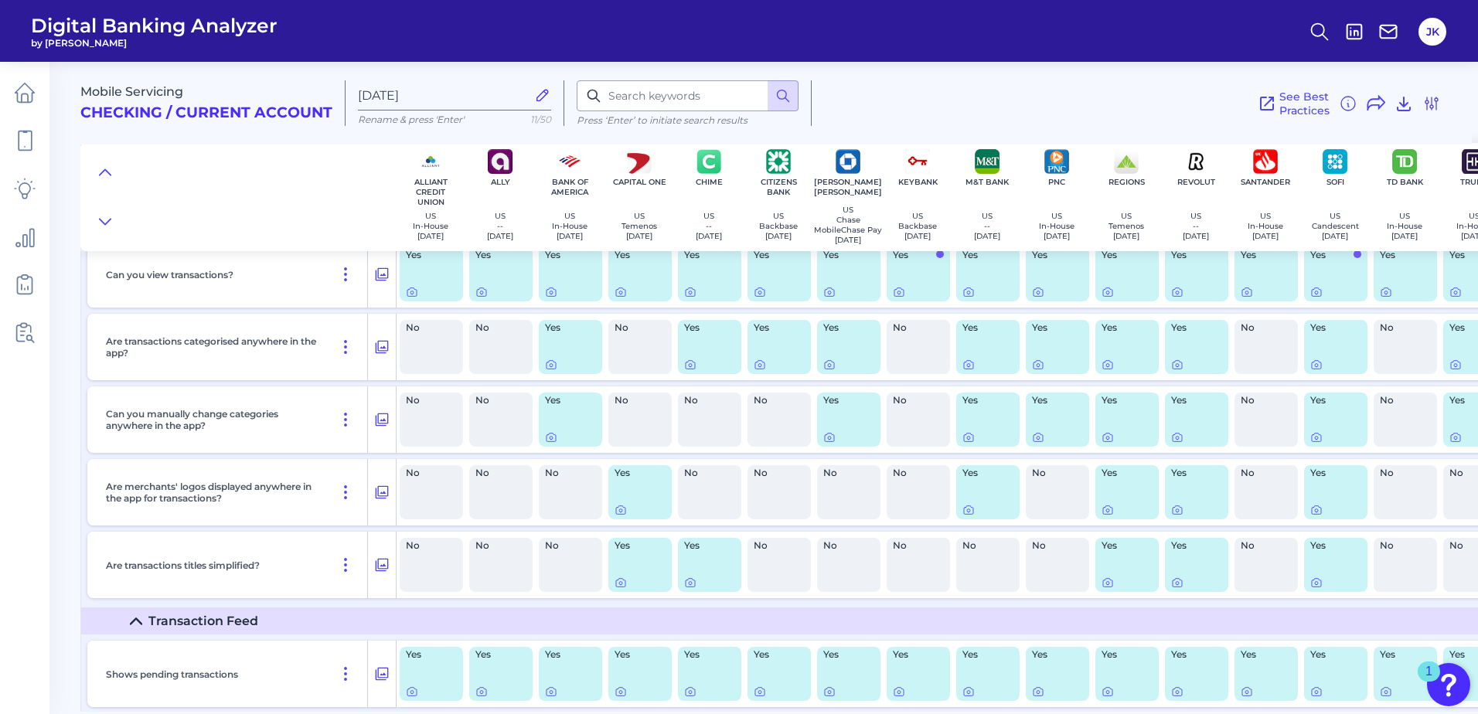
scroll to position [1005, 0]
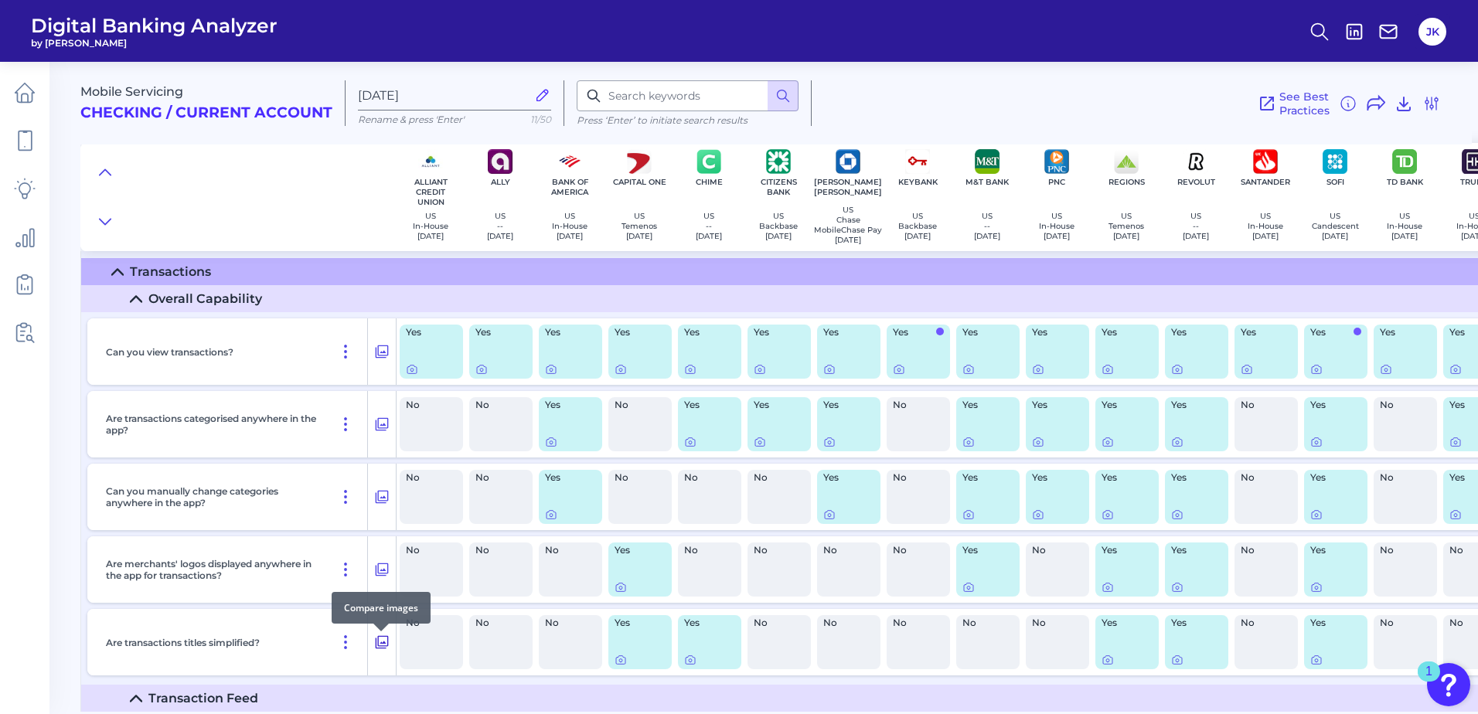
click at [379, 647] on icon at bounding box center [381, 642] width 15 height 19
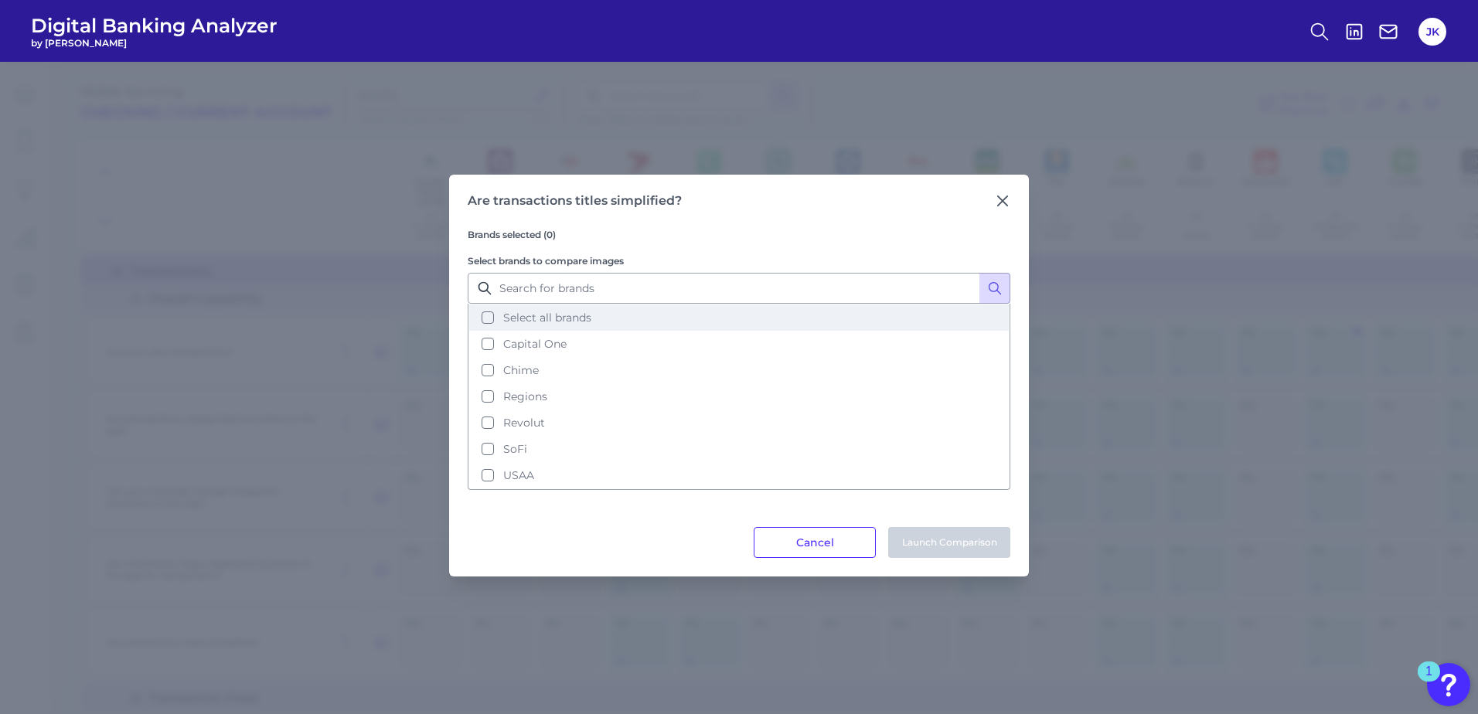
click at [492, 315] on button "Select all brands" at bounding box center [739, 318] width 540 height 26
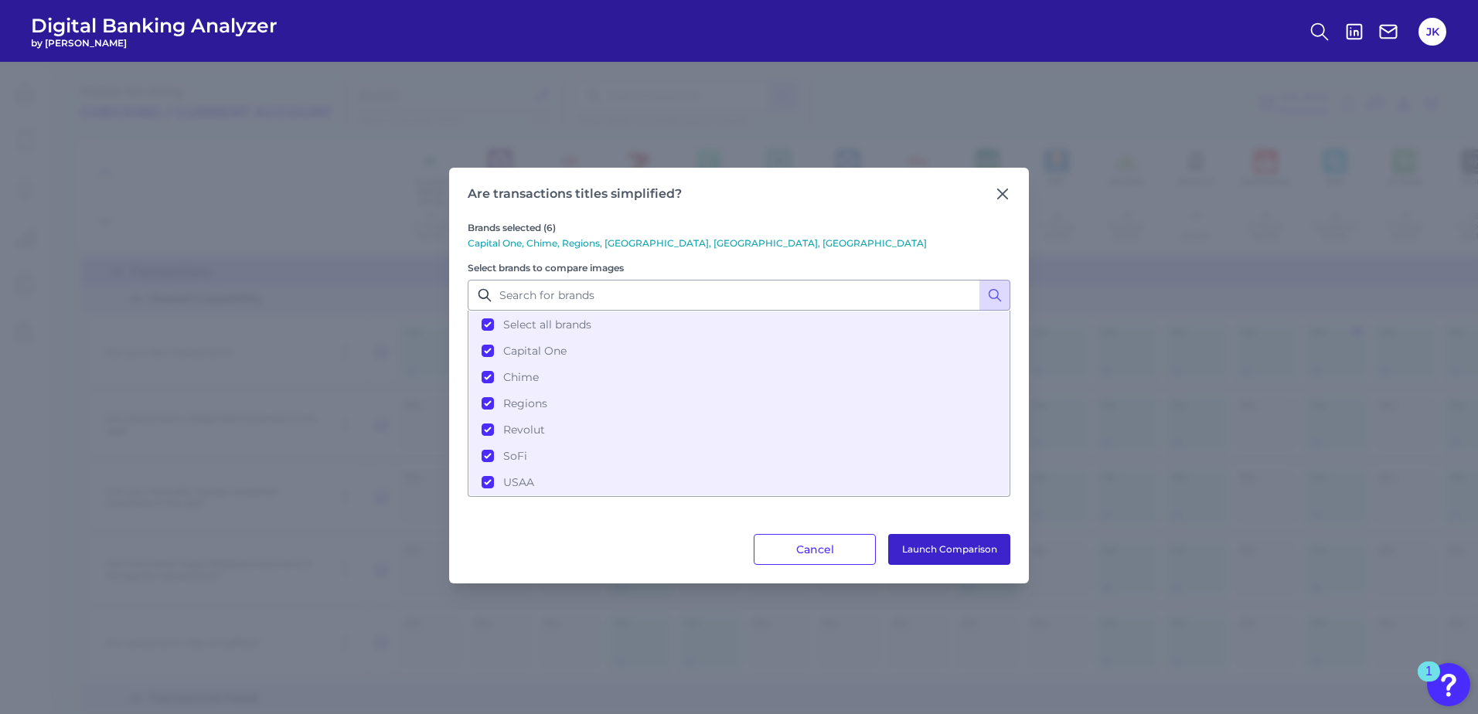
click at [968, 557] on button "Launch Comparison" at bounding box center [949, 549] width 122 height 31
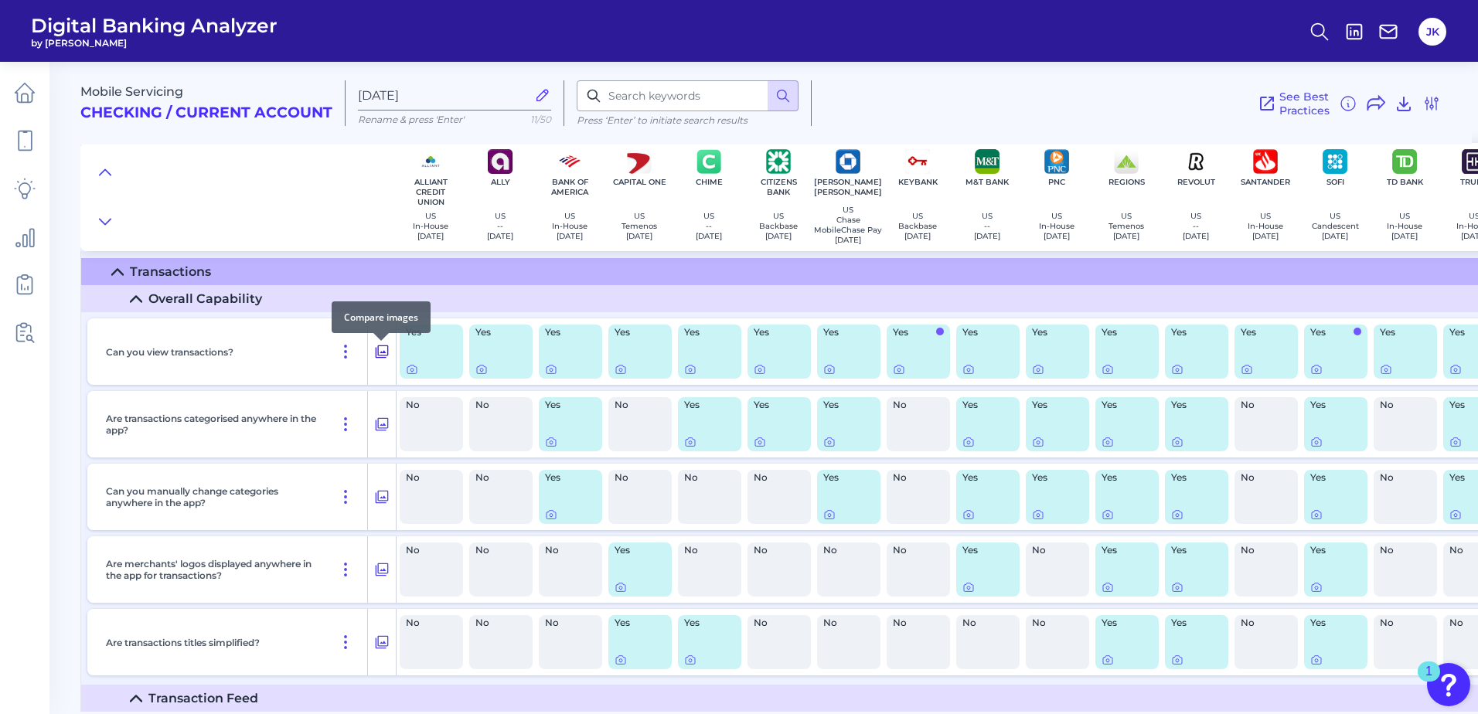
click at [378, 359] on icon at bounding box center [382, 352] width 13 height 13
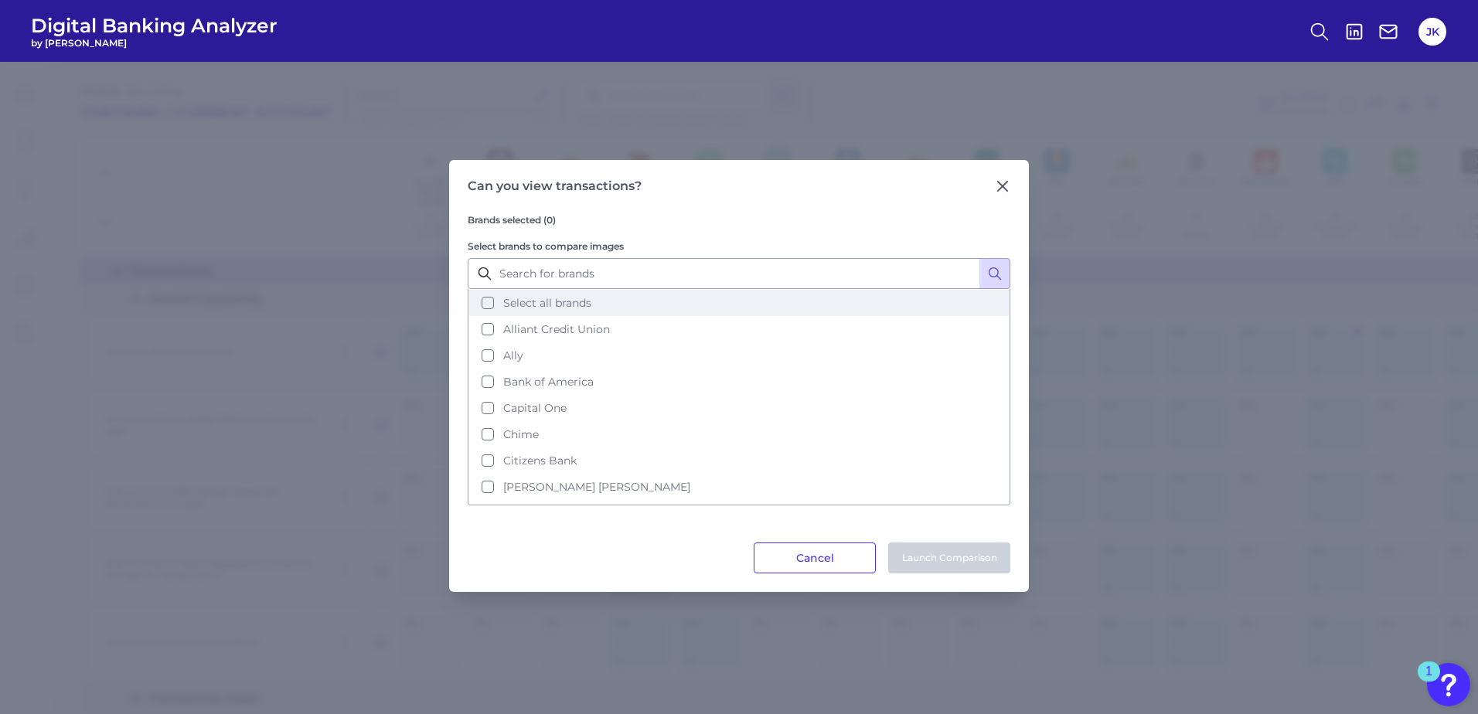
click at [492, 303] on button "Select all brands" at bounding box center [739, 303] width 540 height 26
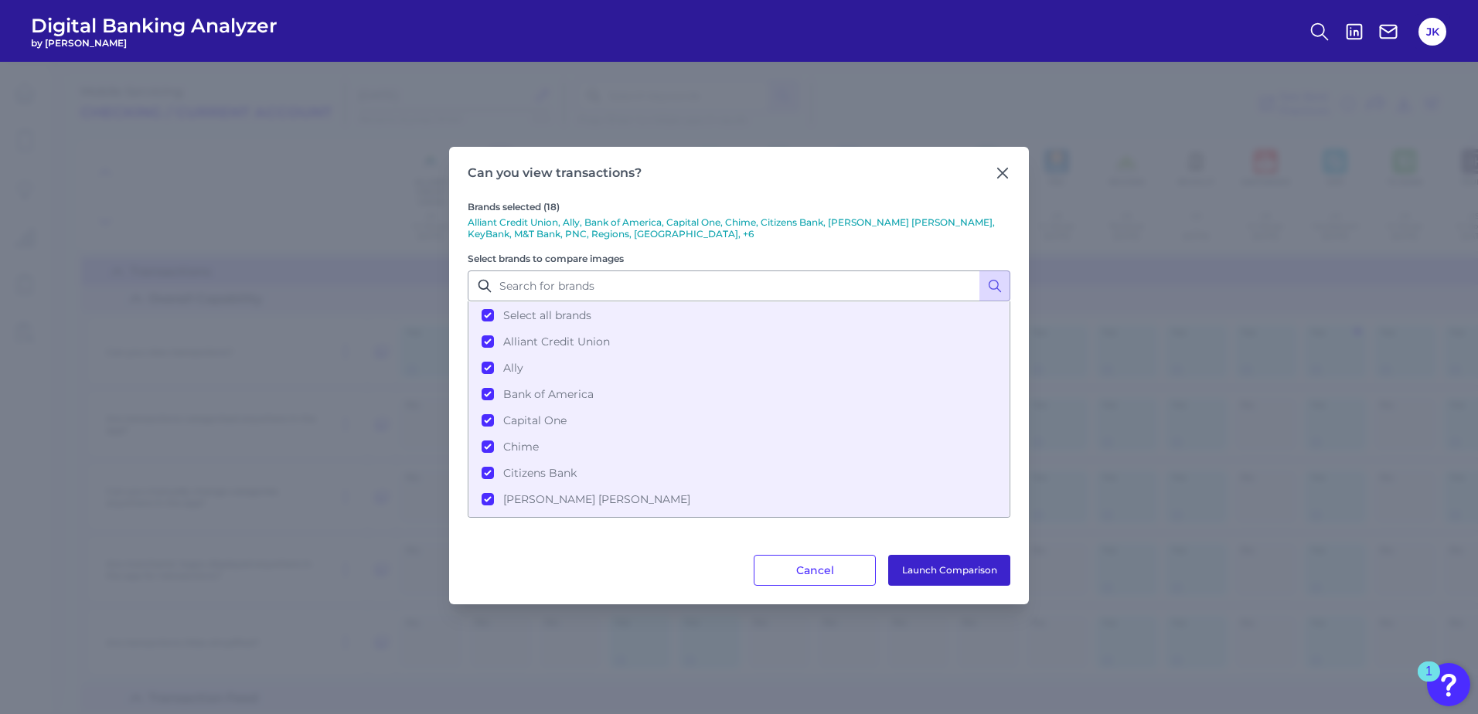
click at [938, 567] on button "Launch Comparison" at bounding box center [949, 570] width 122 height 31
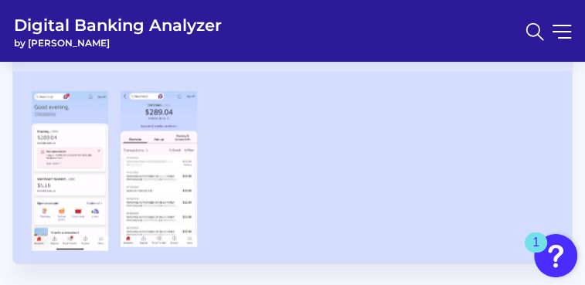
scroll to position [4510, 0]
